Goal: Task Accomplishment & Management: Complete application form

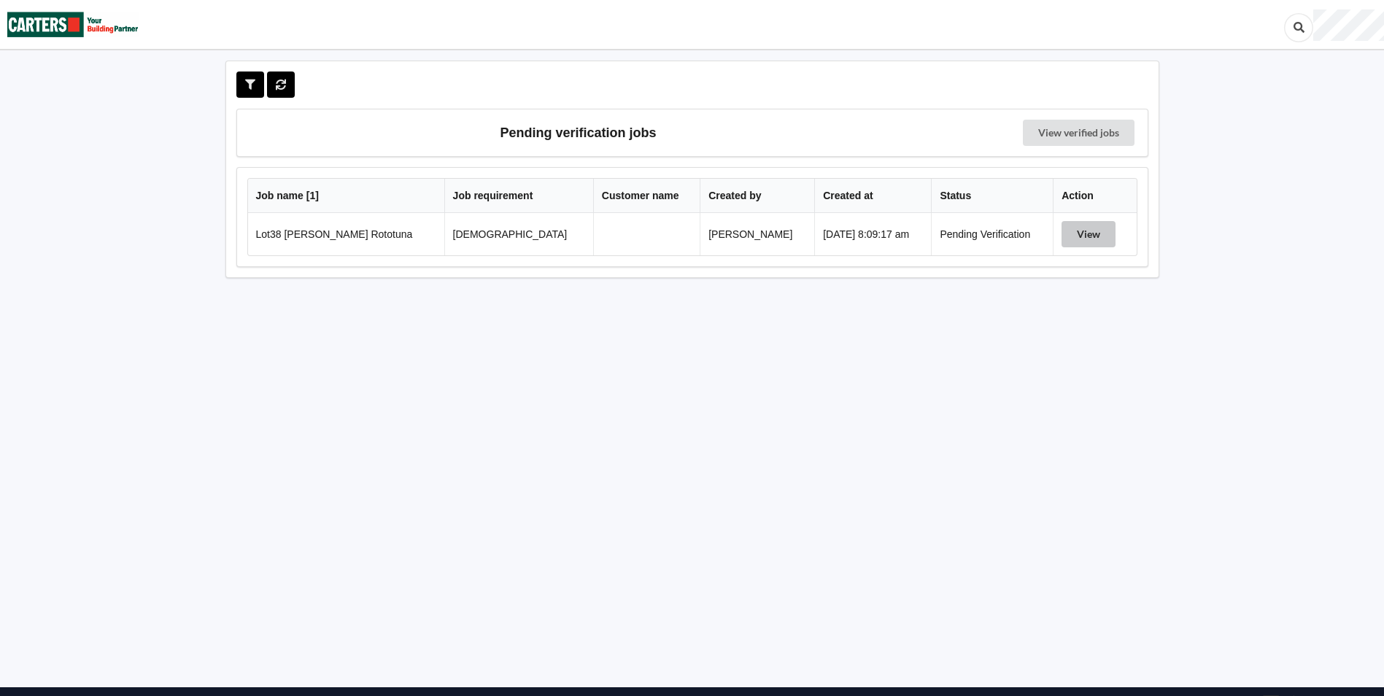
click at [887, 230] on button "View" at bounding box center [1088, 234] width 54 height 26
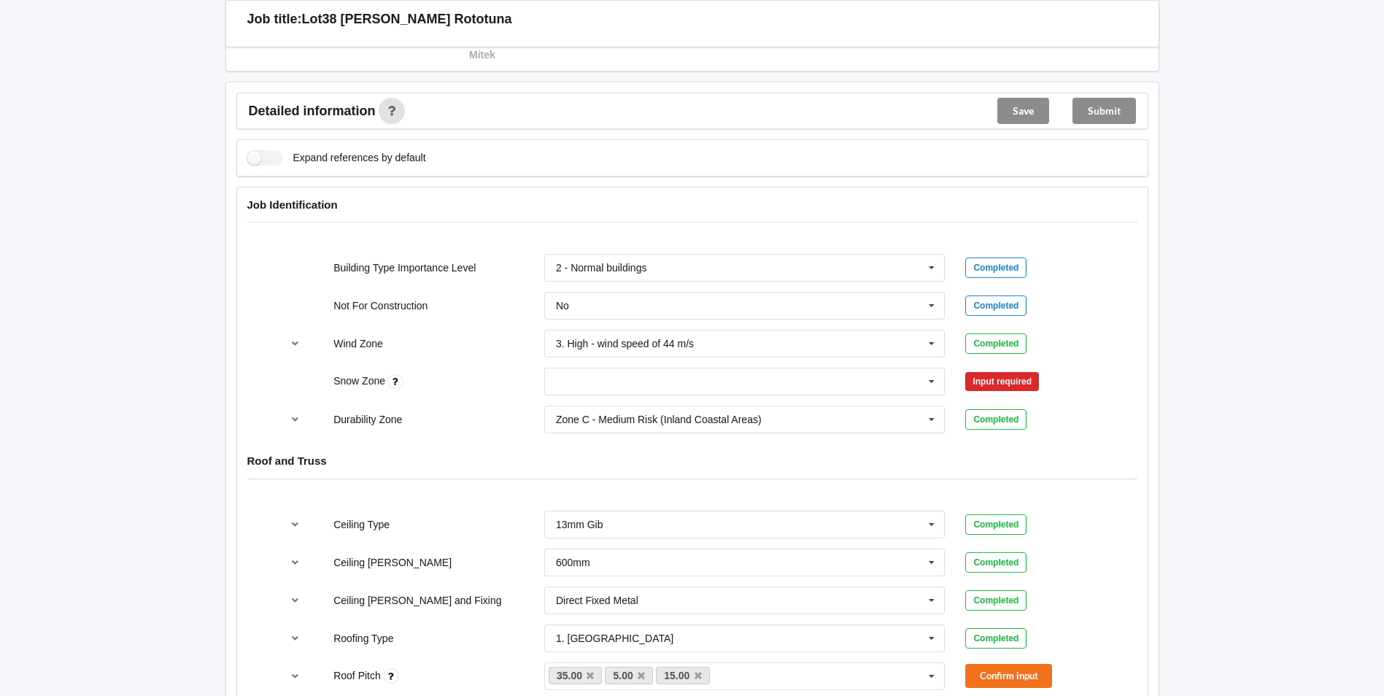
scroll to position [511, 0]
click at [619, 383] on input "text" at bounding box center [746, 380] width 400 height 26
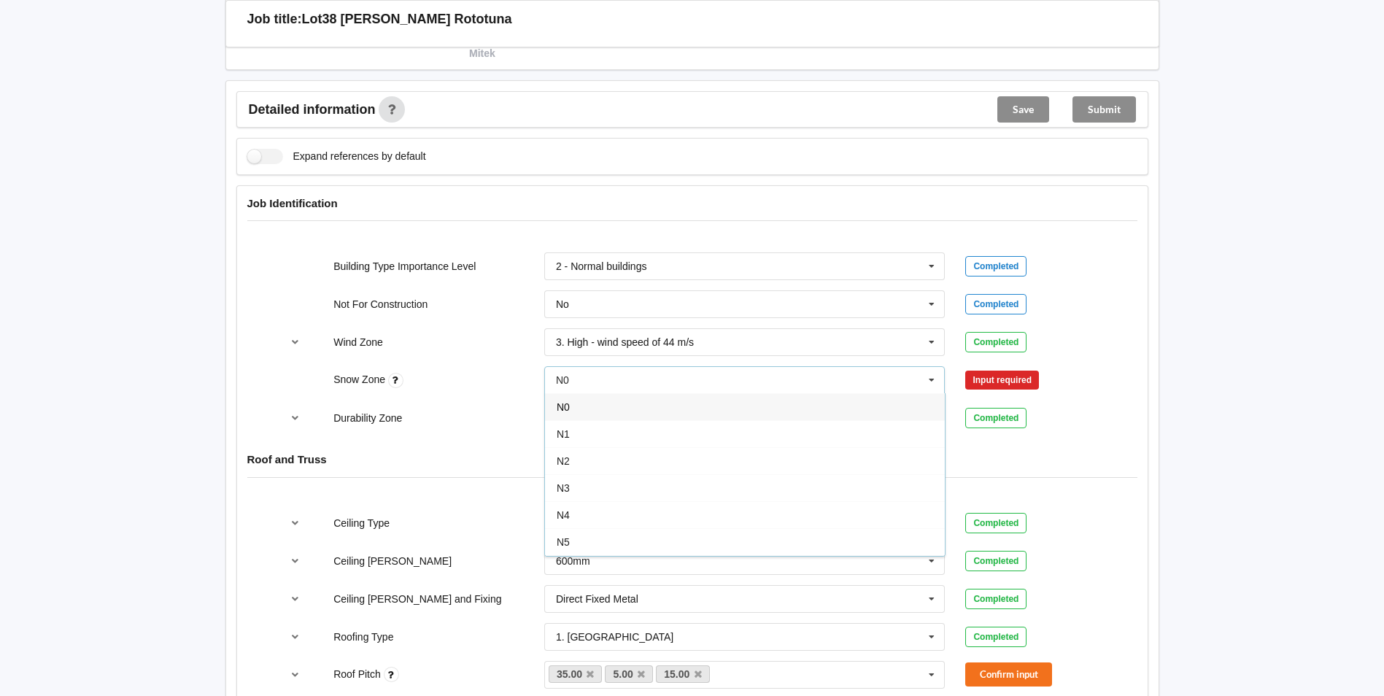
drag, startPoint x: 616, startPoint y: 412, endPoint x: 855, endPoint y: 352, distance: 245.9
click at [622, 410] on div "N0" at bounding box center [745, 406] width 400 height 27
drag, startPoint x: 975, startPoint y: 368, endPoint x: 980, endPoint y: 374, distance: 7.9
click at [887, 370] on div "Snow Zone N0 N0 N1 N2 N3 N4 N5 None Confirm input" at bounding box center [692, 380] width 842 height 48
click at [887, 374] on button "Confirm input" at bounding box center [1008, 380] width 87 height 24
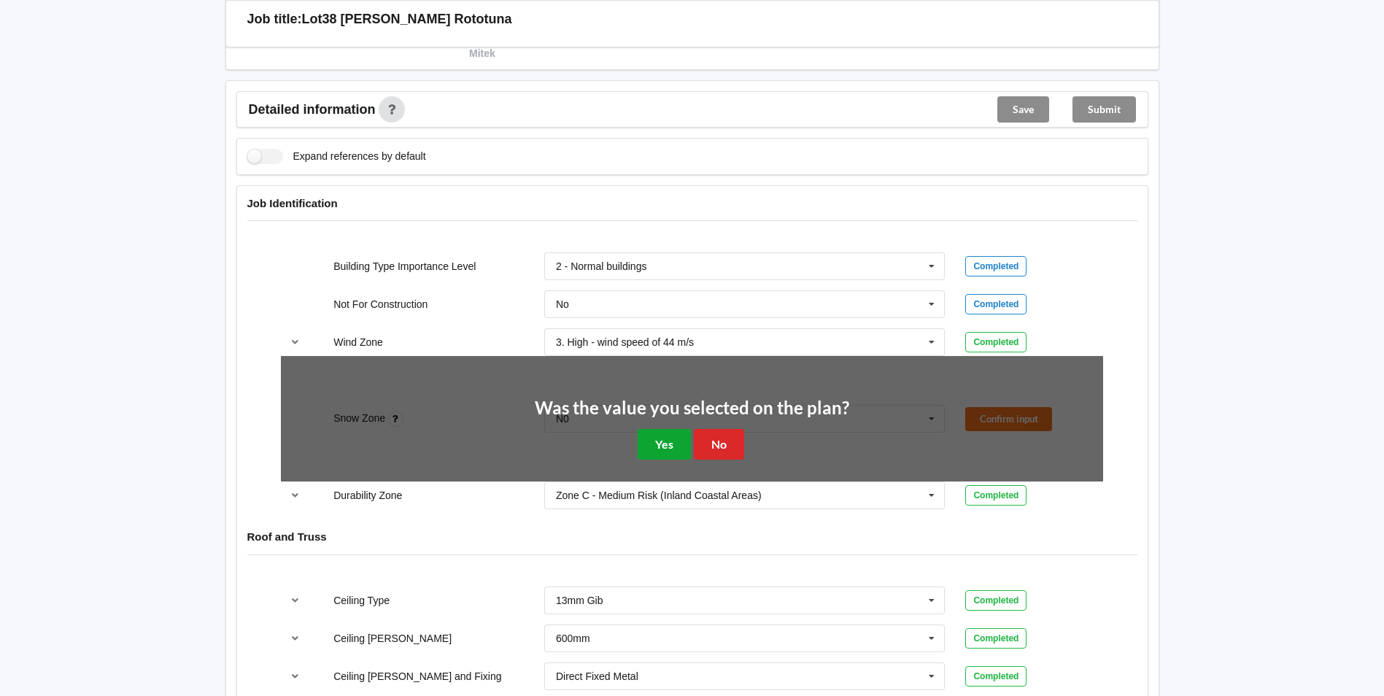
click at [681, 414] on button "Yes" at bounding box center [664, 444] width 53 height 30
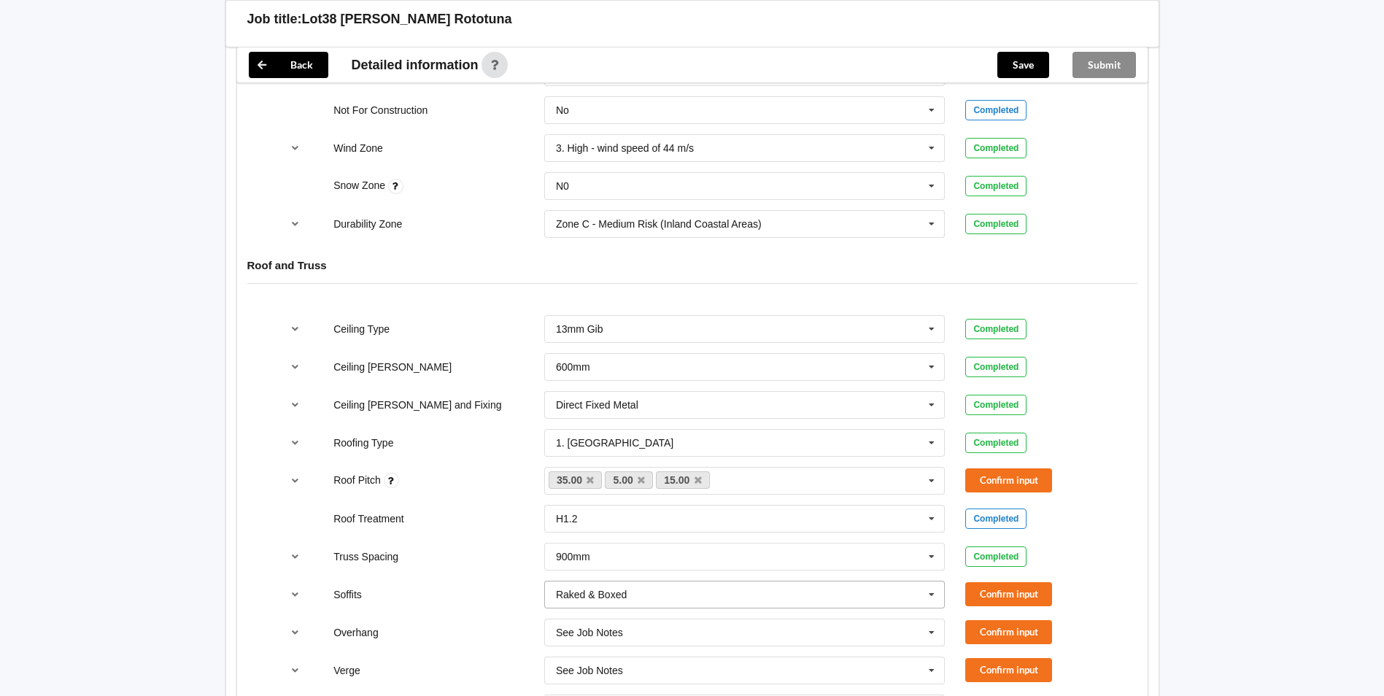
scroll to position [802, 0]
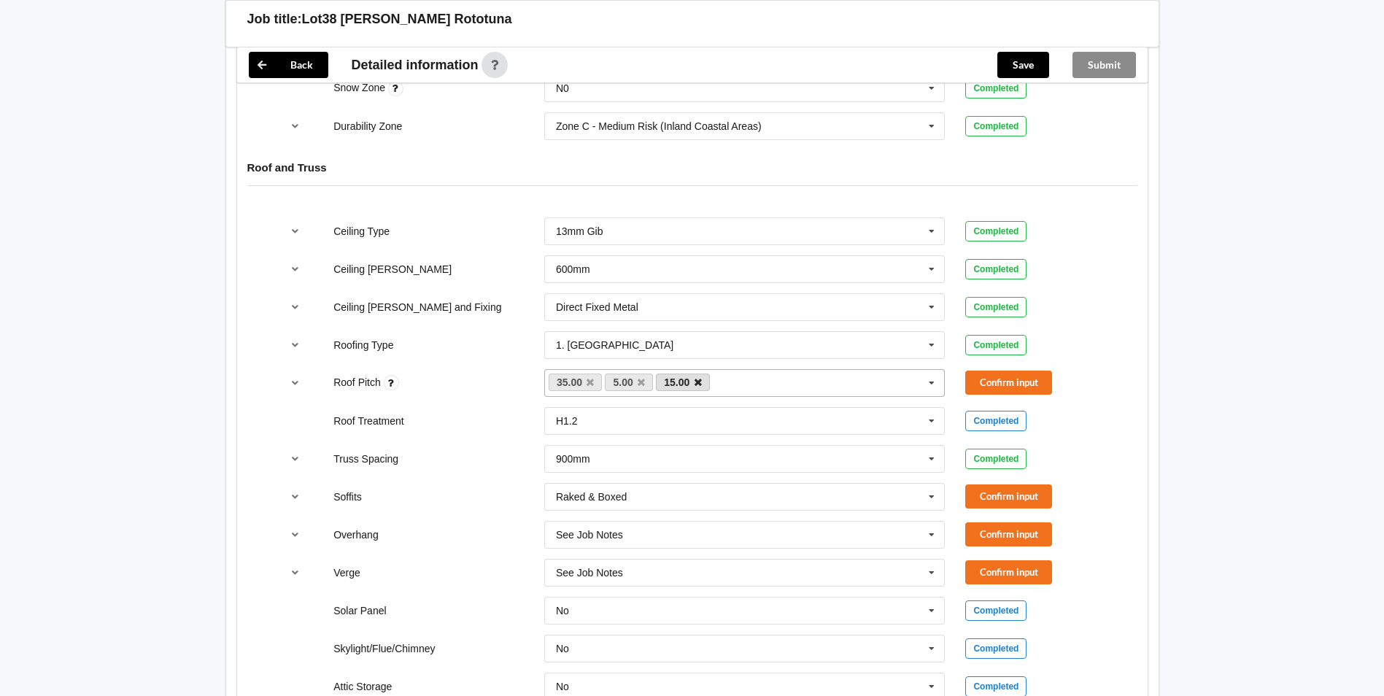
click at [698, 384] on icon at bounding box center [697, 382] width 7 height 9
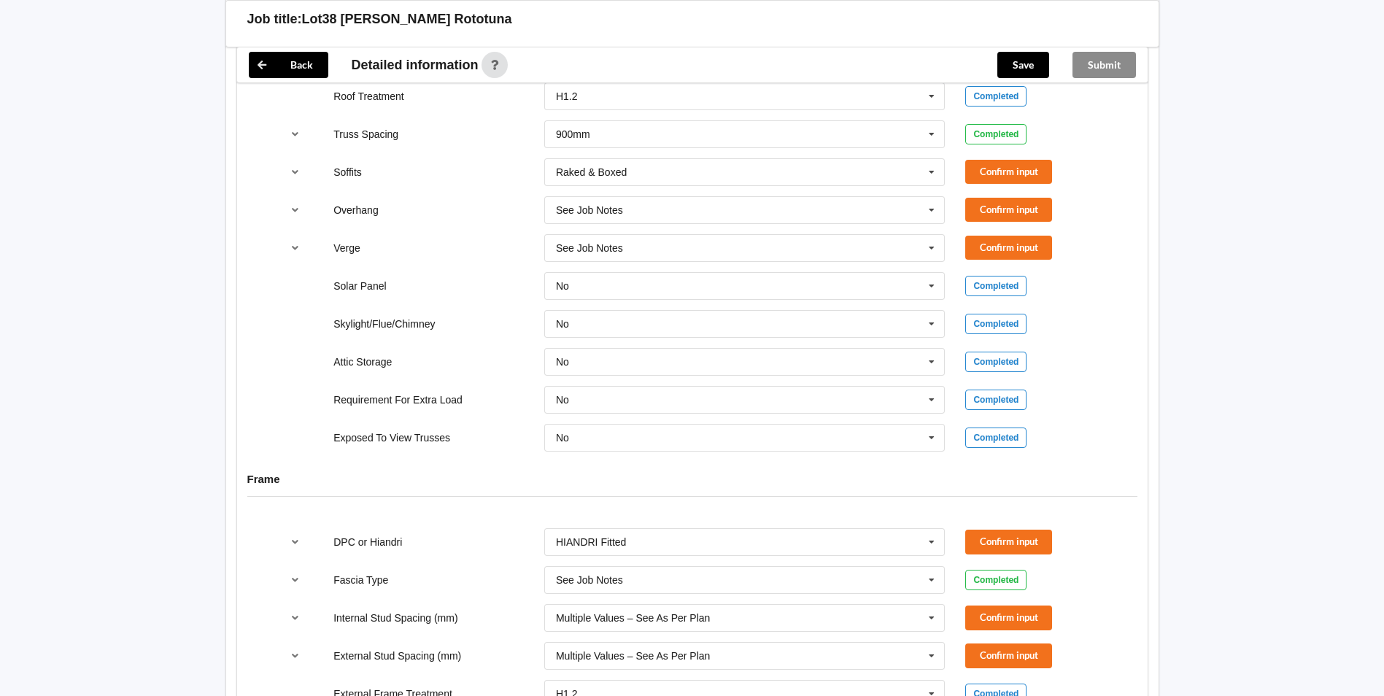
scroll to position [912, 0]
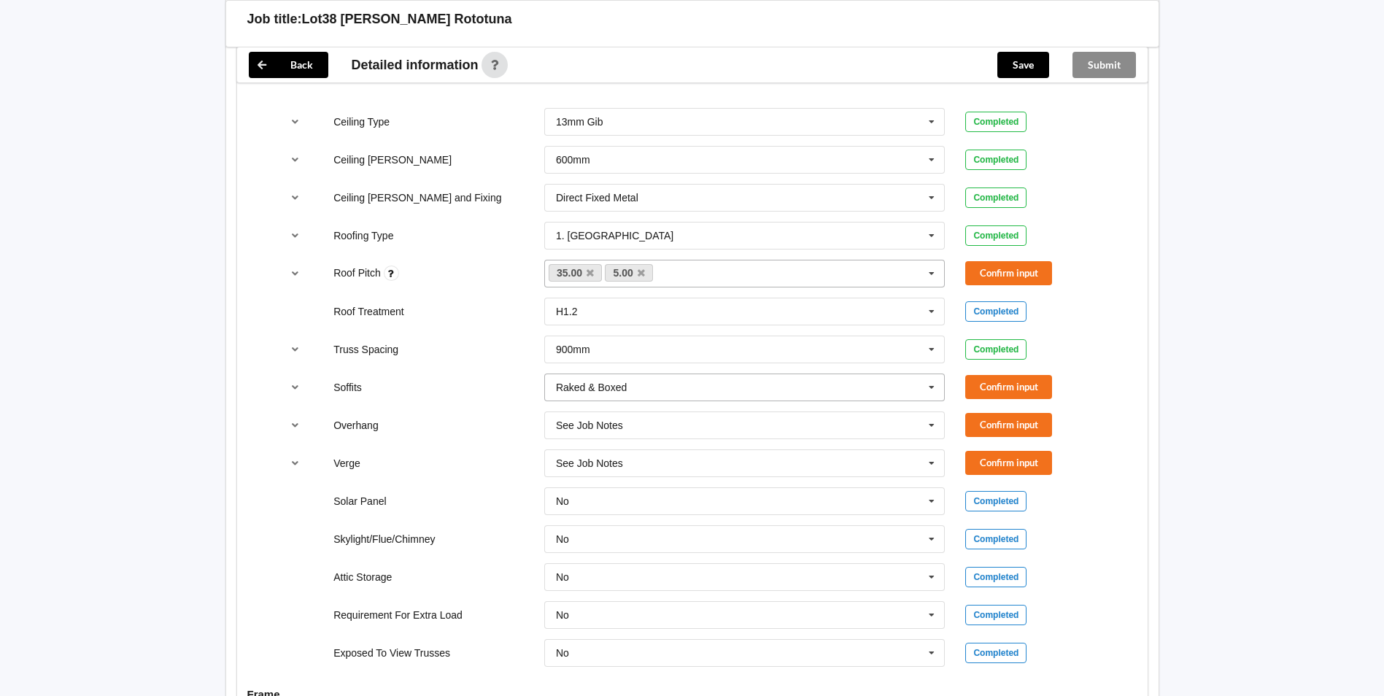
click at [592, 386] on div "Raked & Boxed" at bounding box center [591, 387] width 71 height 10
click at [440, 414] on div "Overhang See Job Notes See Job Notes 300mm 450mm 600mm 750mm Multiple Values – …" at bounding box center [692, 425] width 842 height 48
click at [594, 414] on div "See Job Notes" at bounding box center [589, 425] width 67 height 10
click at [457, 414] on div "Solar Panel" at bounding box center [428, 501] width 211 height 15
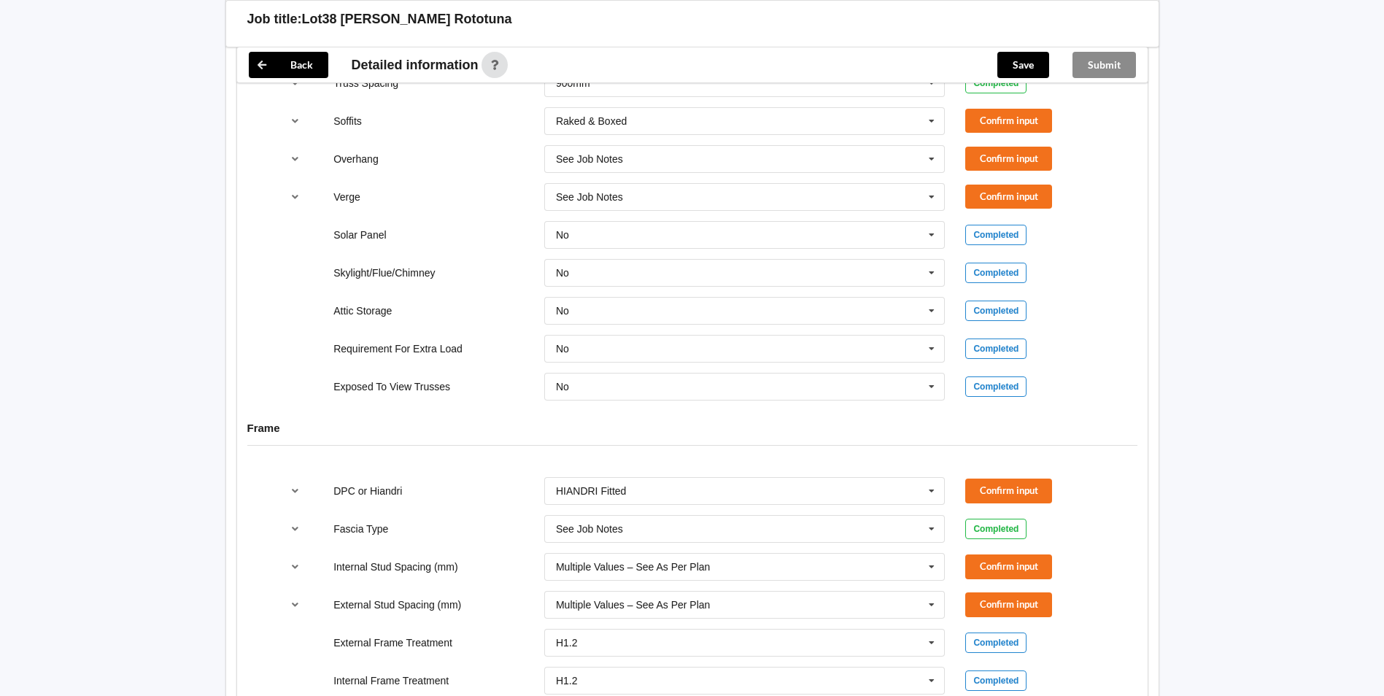
scroll to position [1204, 0]
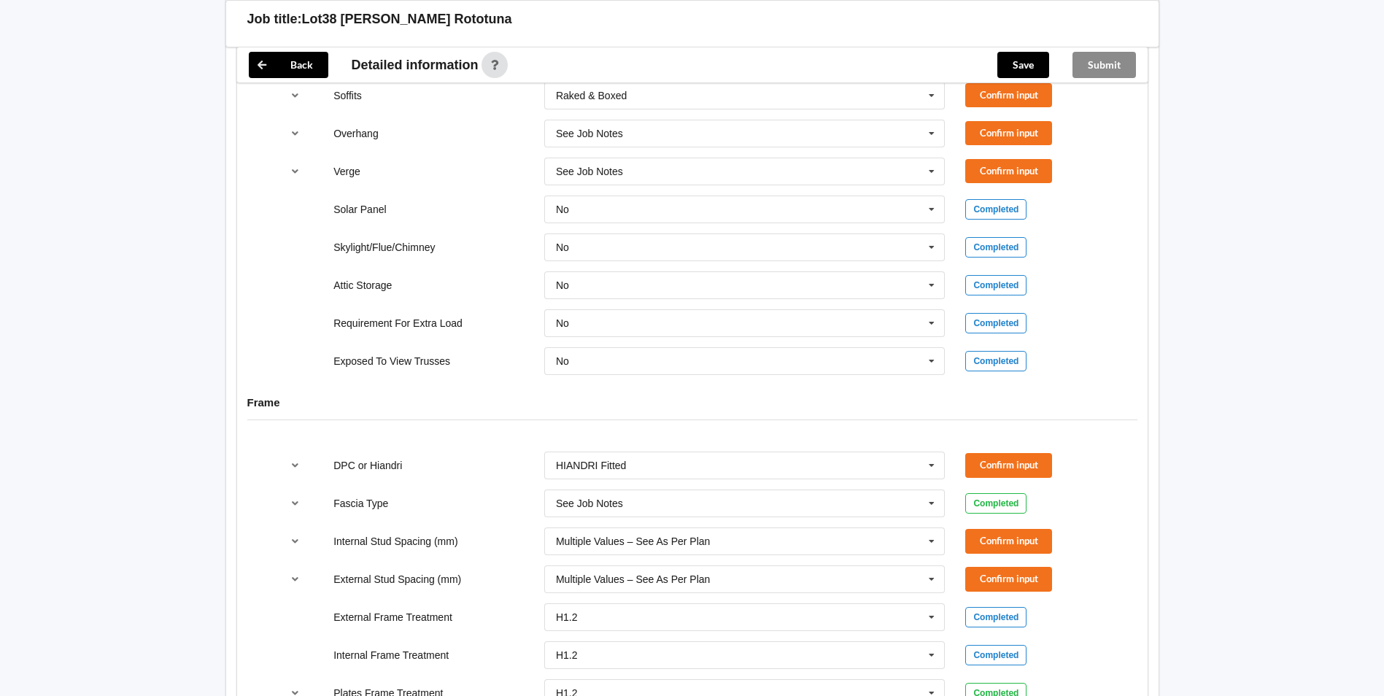
click at [650, 414] on div "See Job Notes Bildon Continuous 180 Diamond 147 M85 - 180mmx18mm M85A - 230mmx1…" at bounding box center [745, 503] width 422 height 48
click at [644, 414] on input "text" at bounding box center [746, 503] width 400 height 26
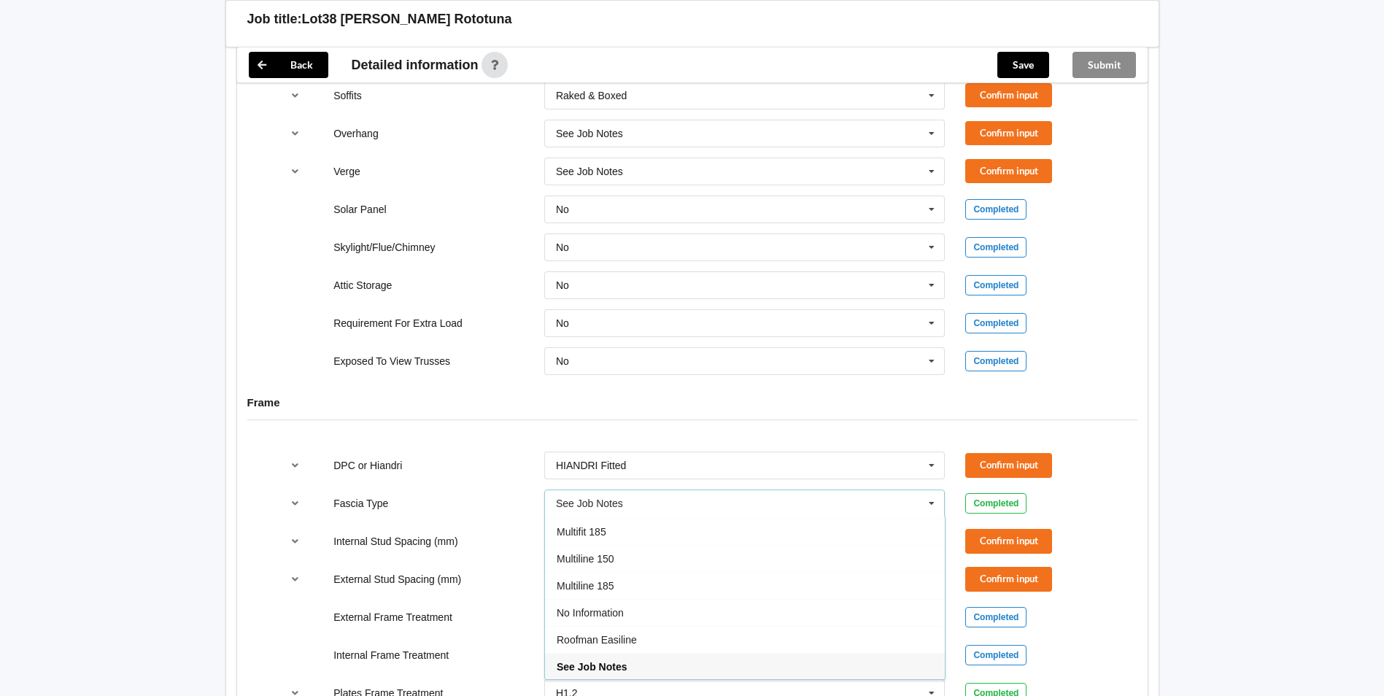
click at [619, 414] on div "Multiline 150" at bounding box center [745, 558] width 400 height 27
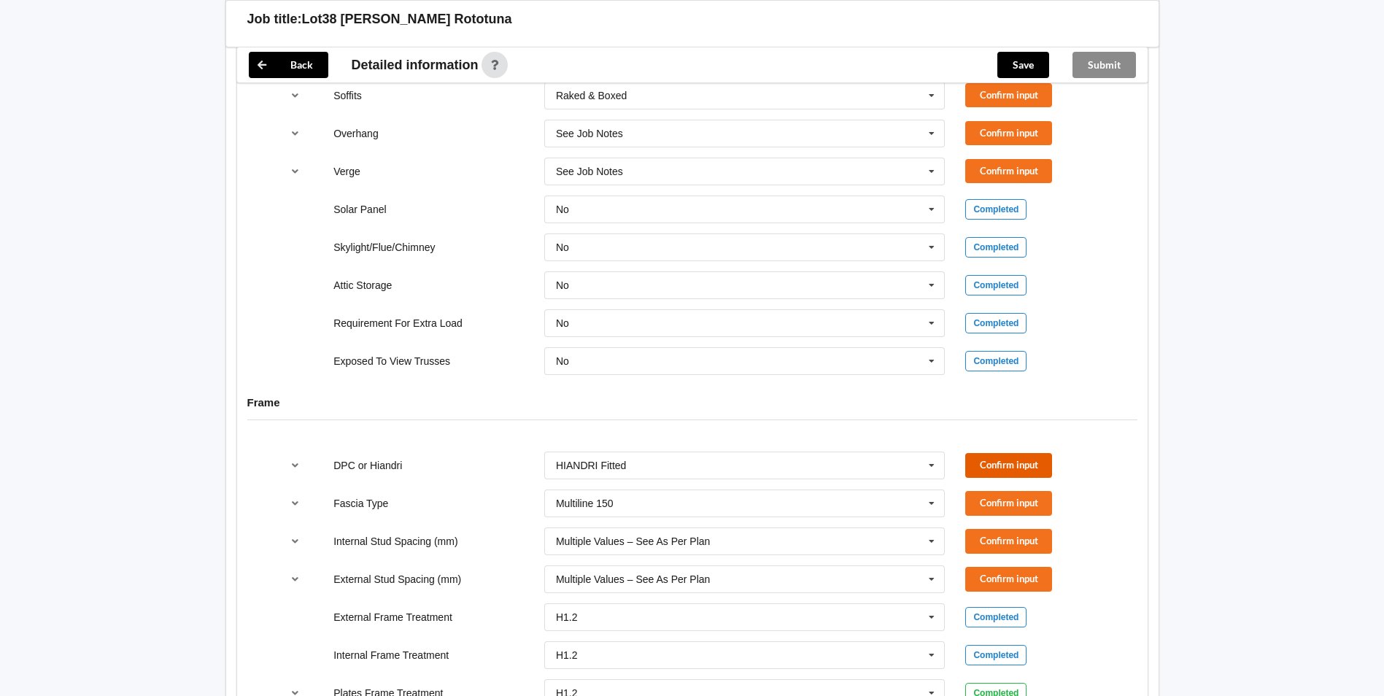
click at [887, 414] on button "Confirm input" at bounding box center [1008, 465] width 87 height 24
click at [887, 414] on div "Confirm input" at bounding box center [1034, 503] width 158 height 24
click at [887, 414] on button "Confirm input" at bounding box center [1008, 503] width 87 height 24
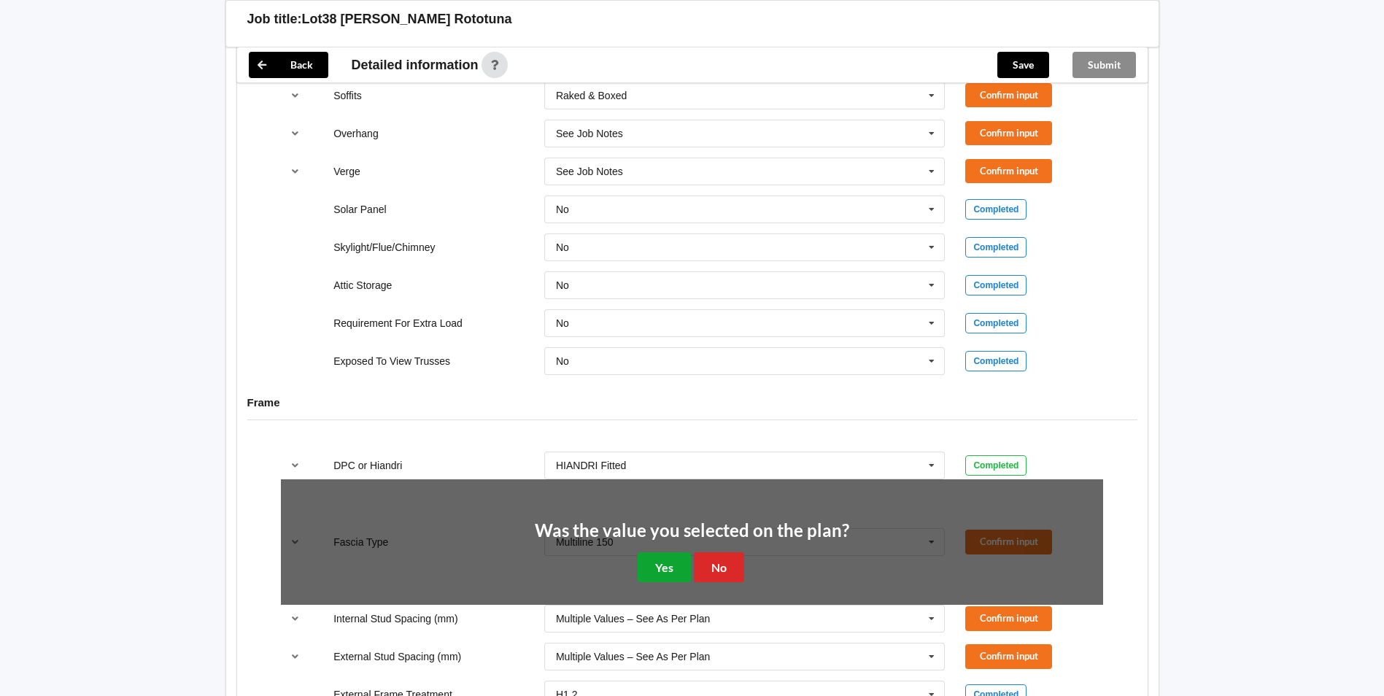
click at [667, 414] on button "Yes" at bounding box center [664, 567] width 53 height 30
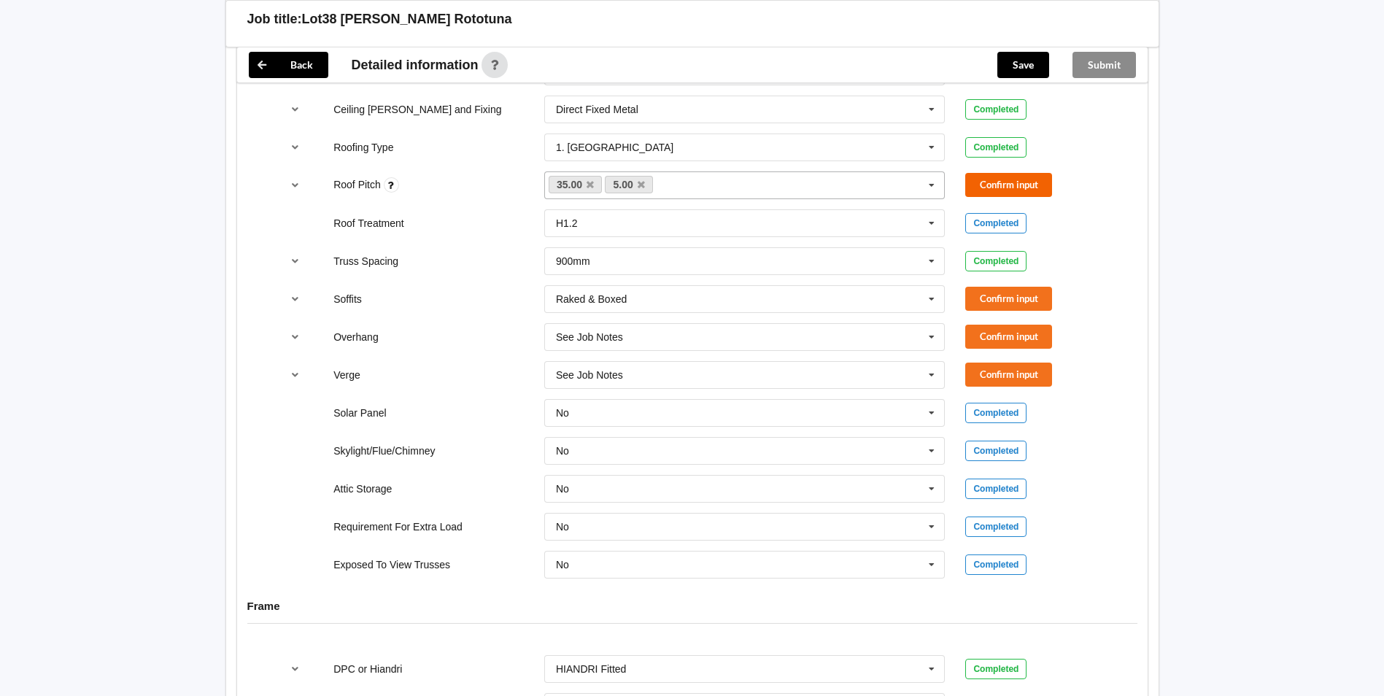
scroll to position [985, 0]
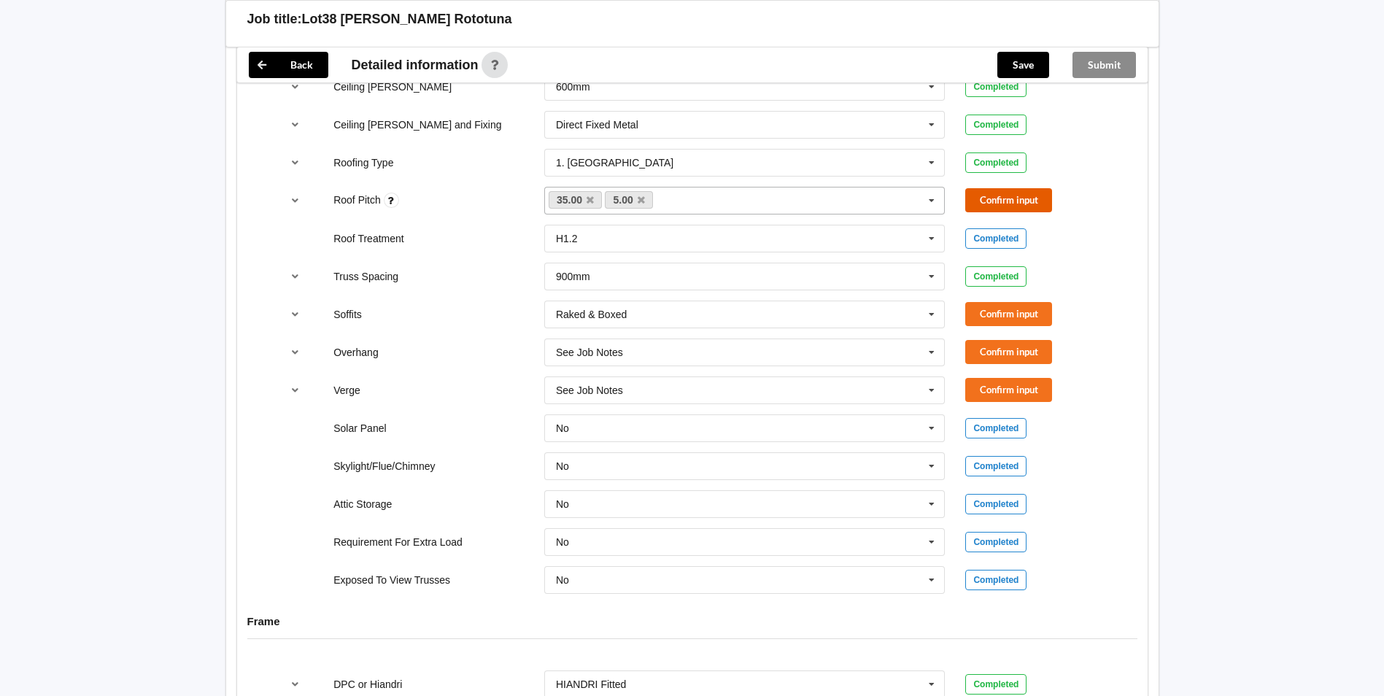
click at [887, 194] on button "Confirm input" at bounding box center [1008, 200] width 87 height 24
click at [887, 324] on button "Confirm input" at bounding box center [1008, 314] width 87 height 24
click at [887, 336] on div "Overhang See Job Notes See Job Notes 300mm 450mm 600mm 750mm Multiple Values – …" at bounding box center [692, 352] width 842 height 48
click at [887, 361] on button "Confirm input" at bounding box center [1008, 352] width 87 height 24
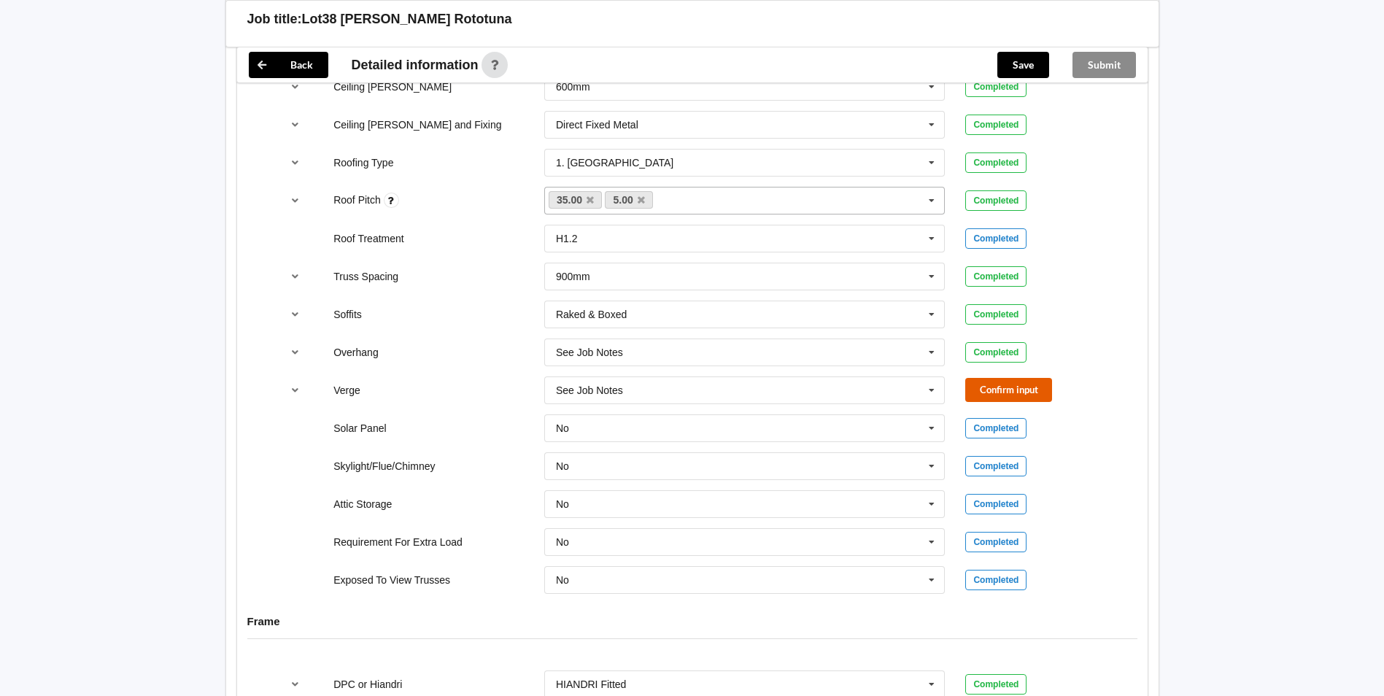
click at [887, 384] on button "Confirm input" at bounding box center [1008, 390] width 87 height 24
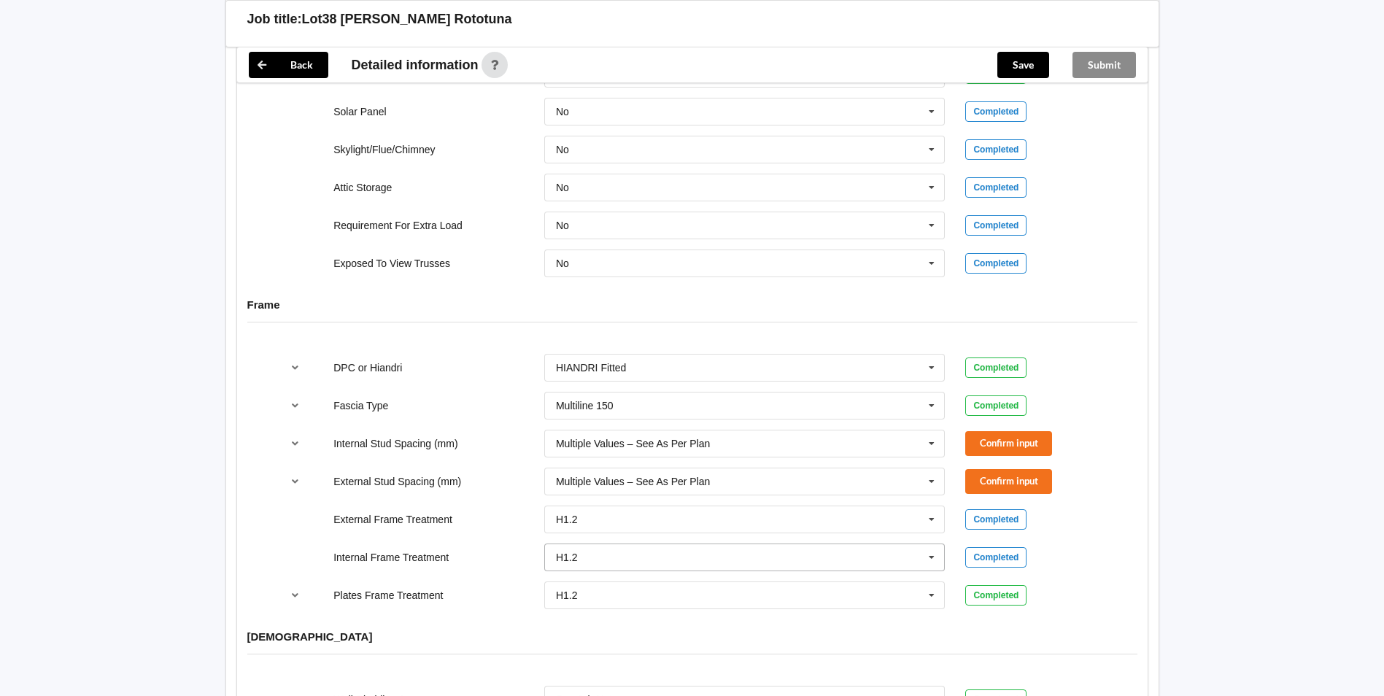
scroll to position [1495, 0]
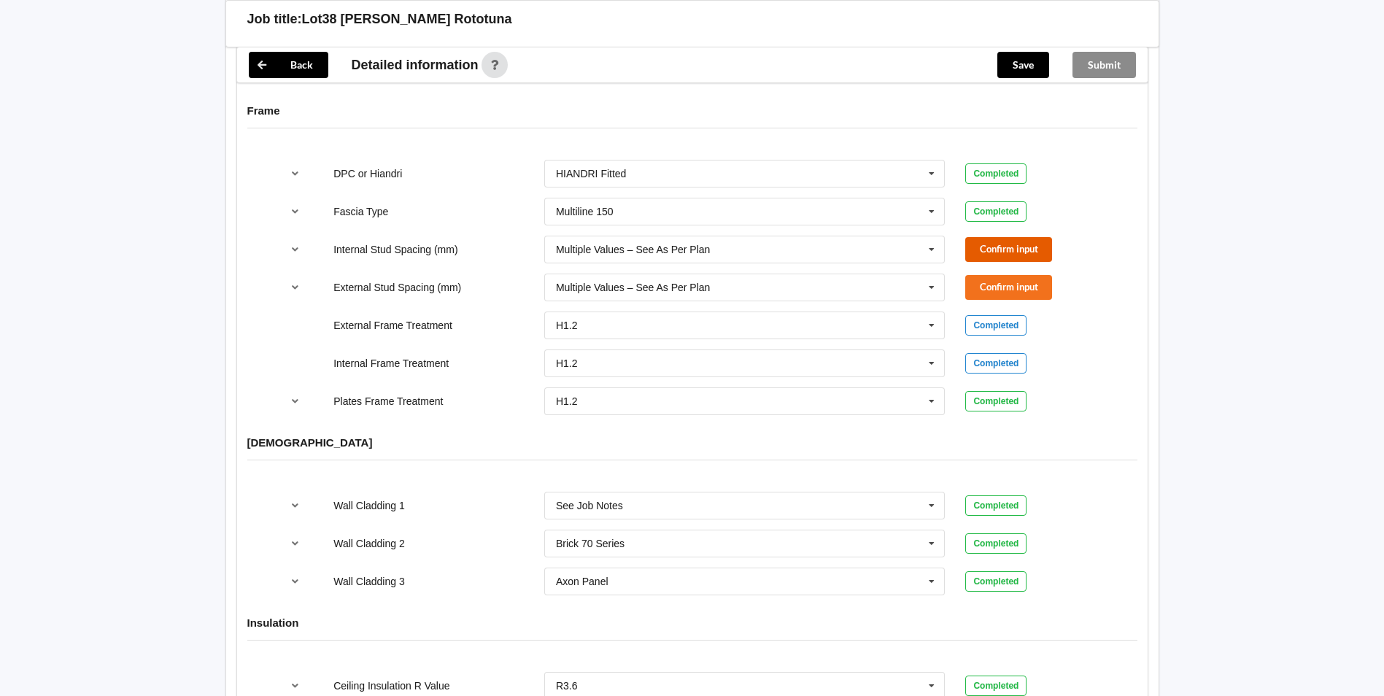
click at [887, 248] on button "Confirm input" at bounding box center [1008, 249] width 87 height 24
click at [887, 295] on button "Confirm input" at bounding box center [1008, 287] width 87 height 24
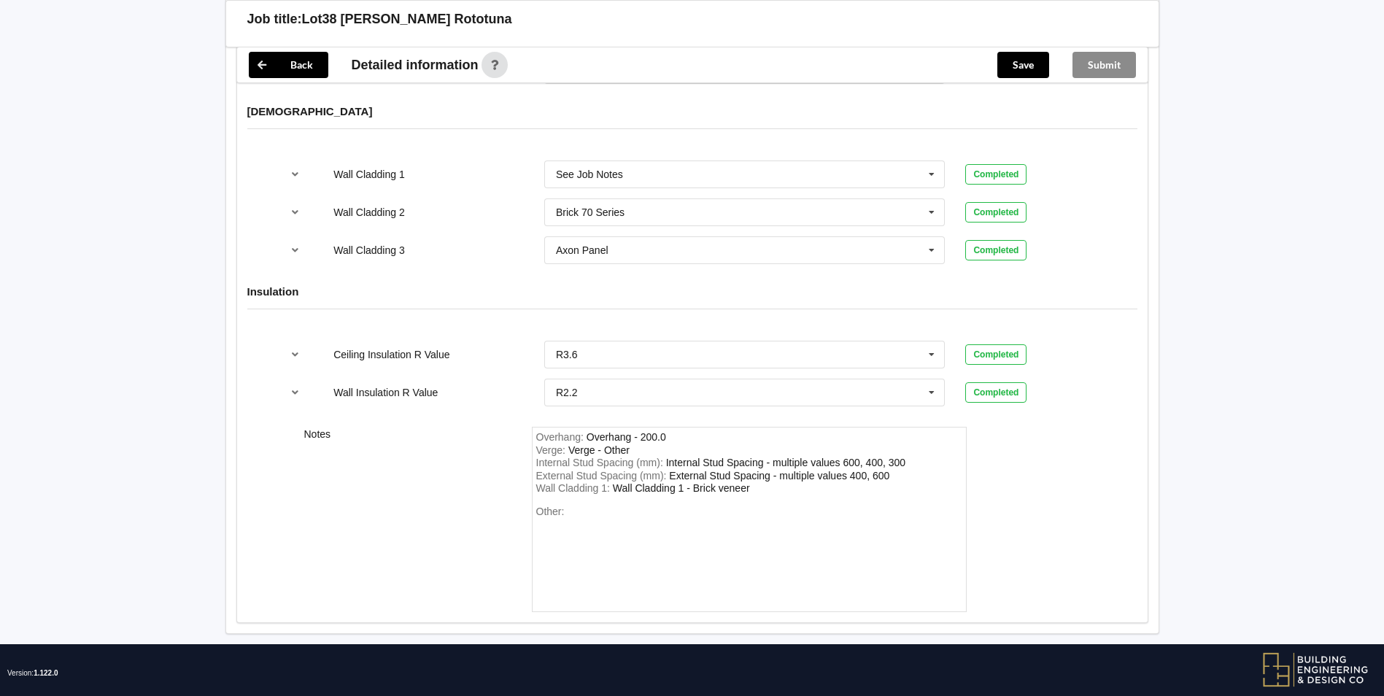
scroll to position [1848, 0]
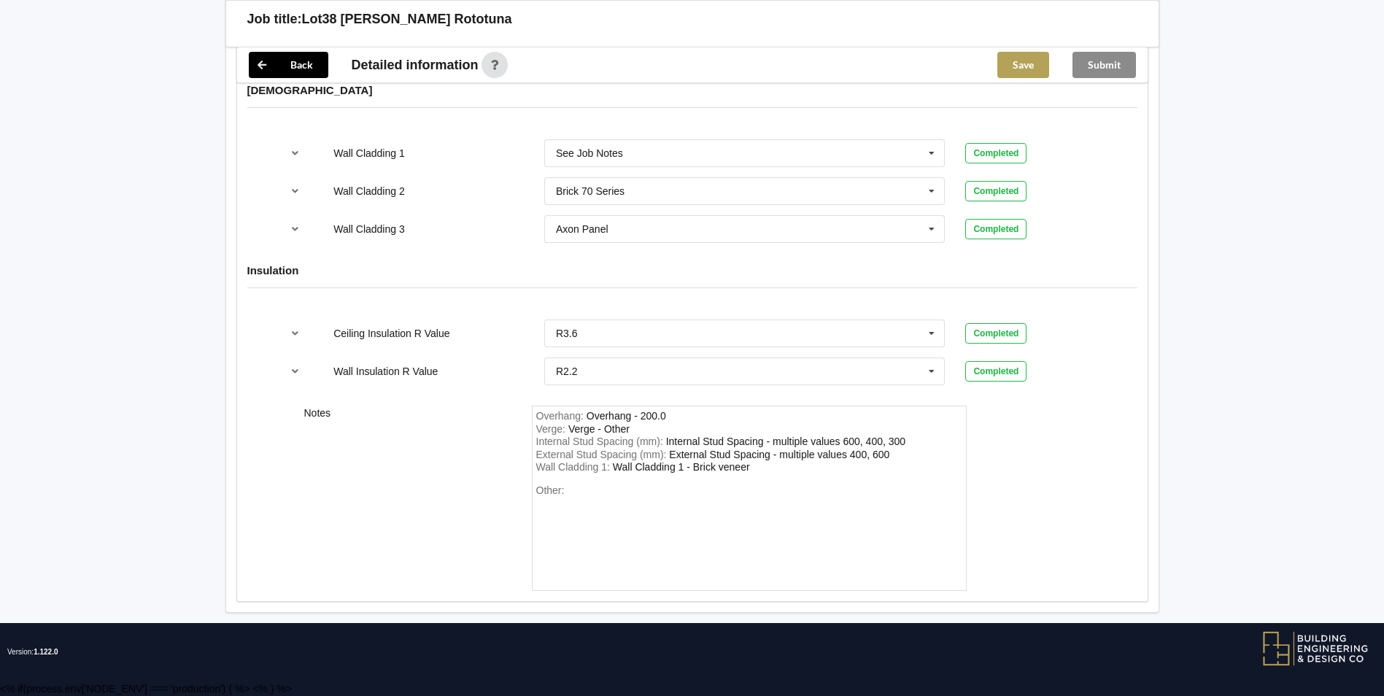
click at [887, 66] on button "Save" at bounding box center [1023, 65] width 52 height 26
click at [887, 69] on button "Submit" at bounding box center [1103, 65] width 63 height 26
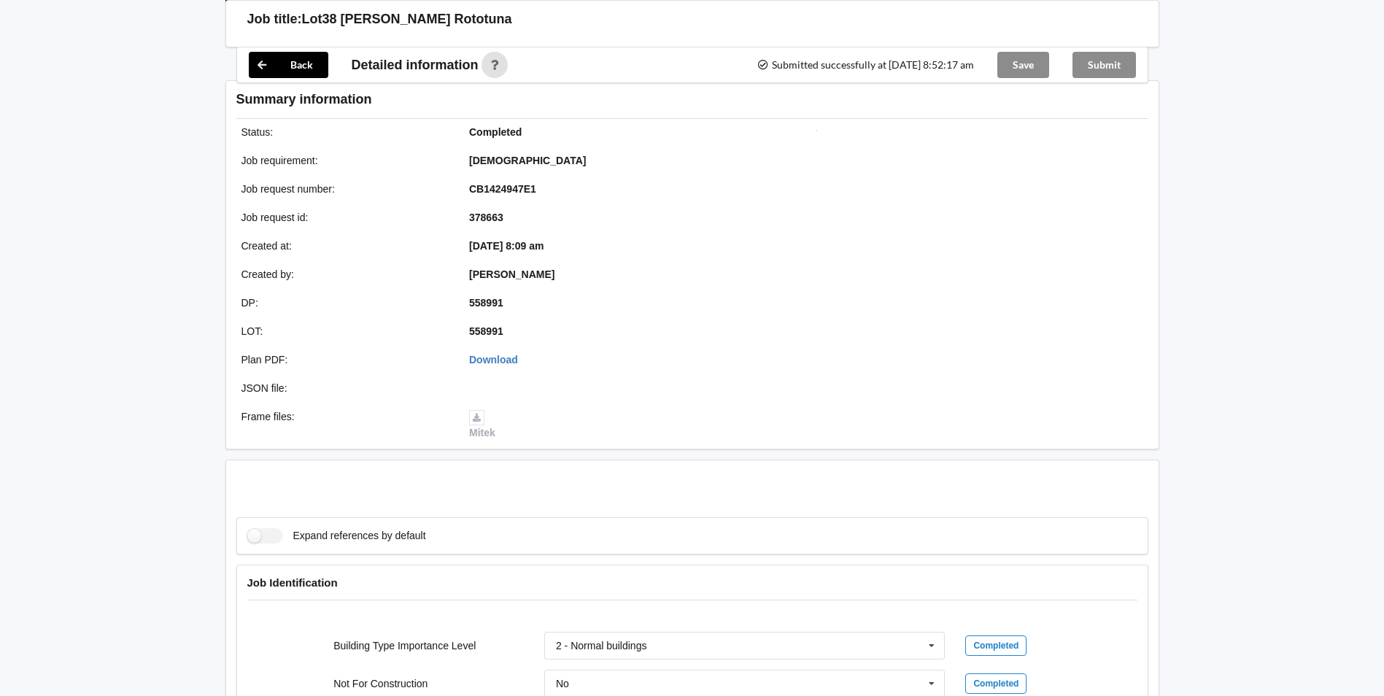
scroll to position [1781, 0]
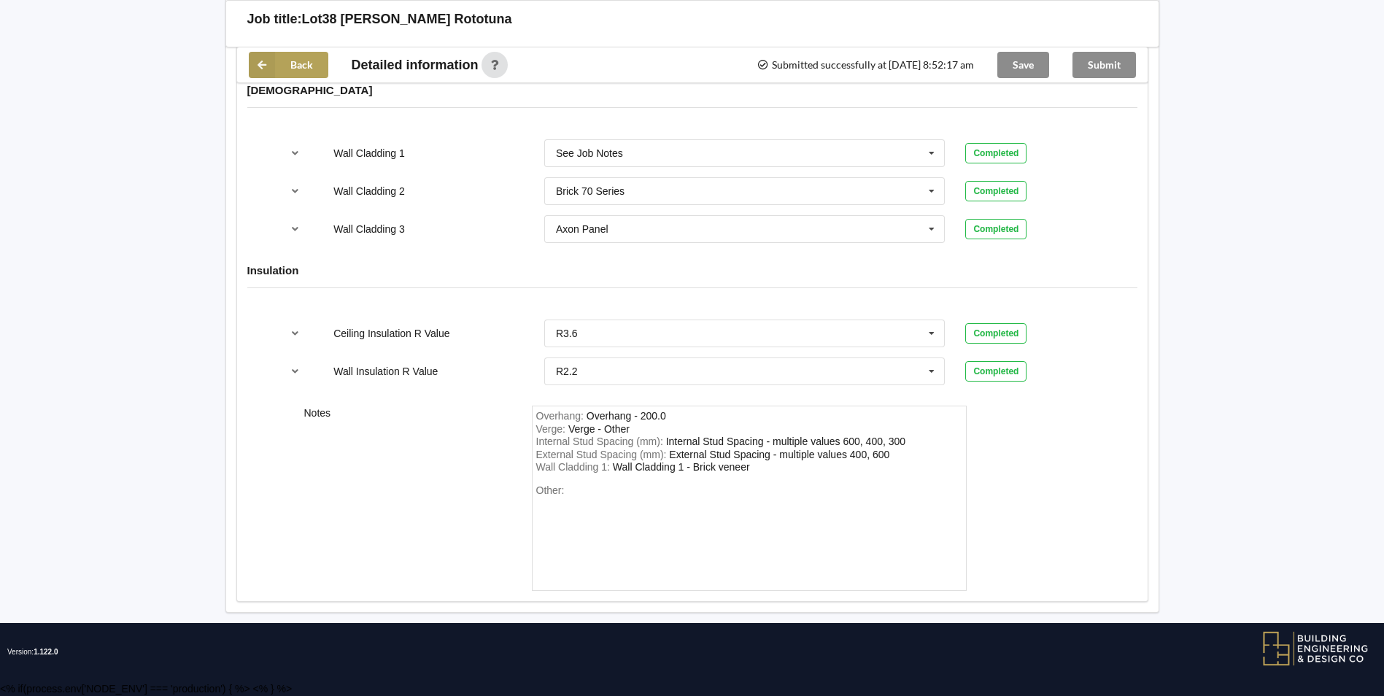
click at [303, 72] on button "Back" at bounding box center [289, 65] width 80 height 26
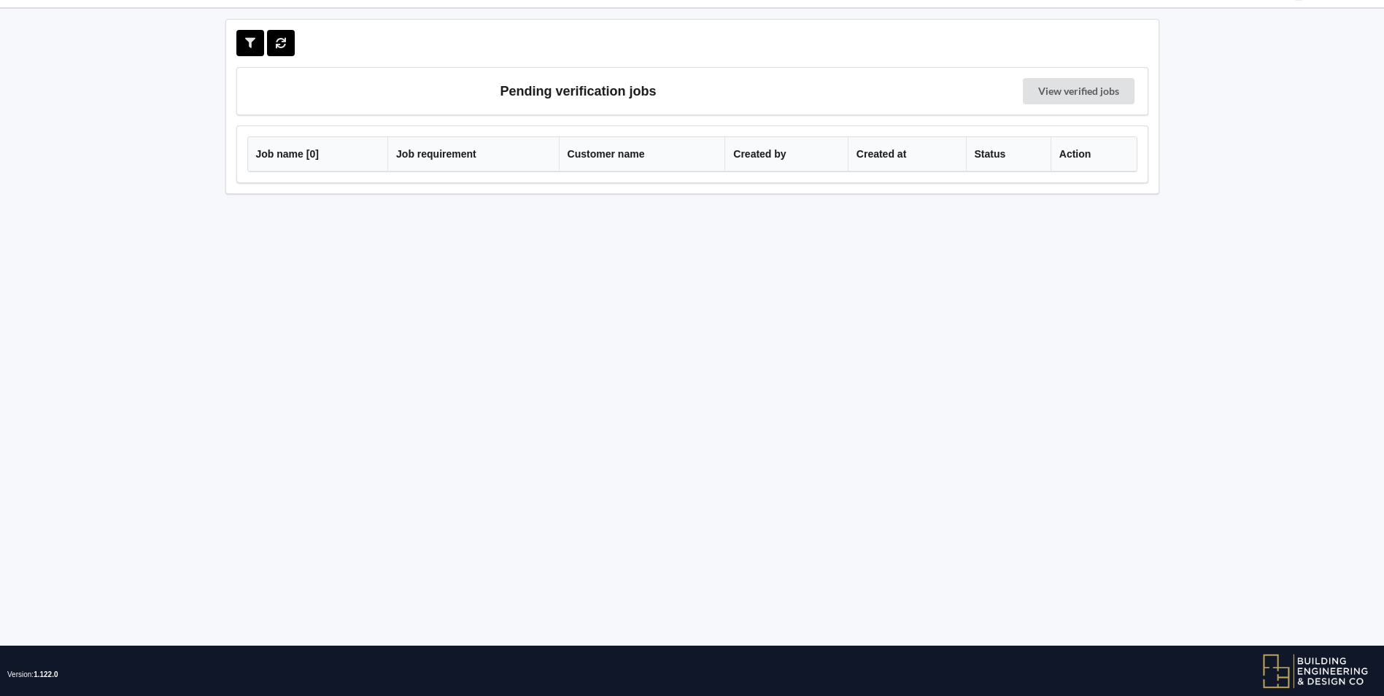
scroll to position [64, 0]
